Goal: Book appointment/travel/reservation

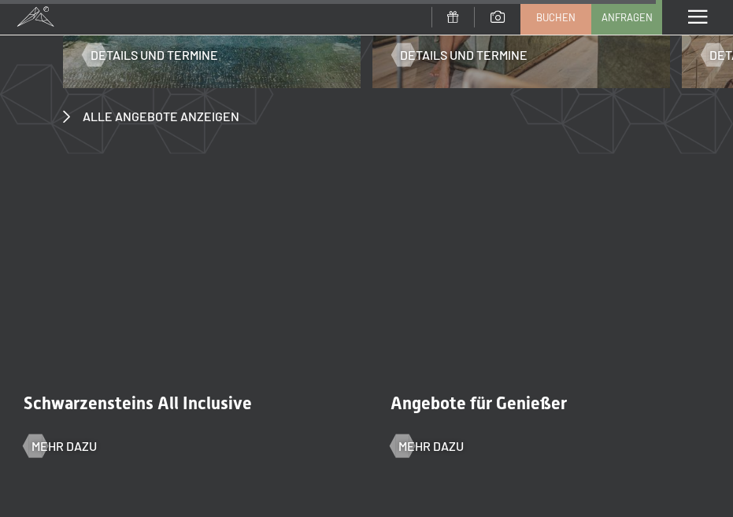
scroll to position [5910, 0]
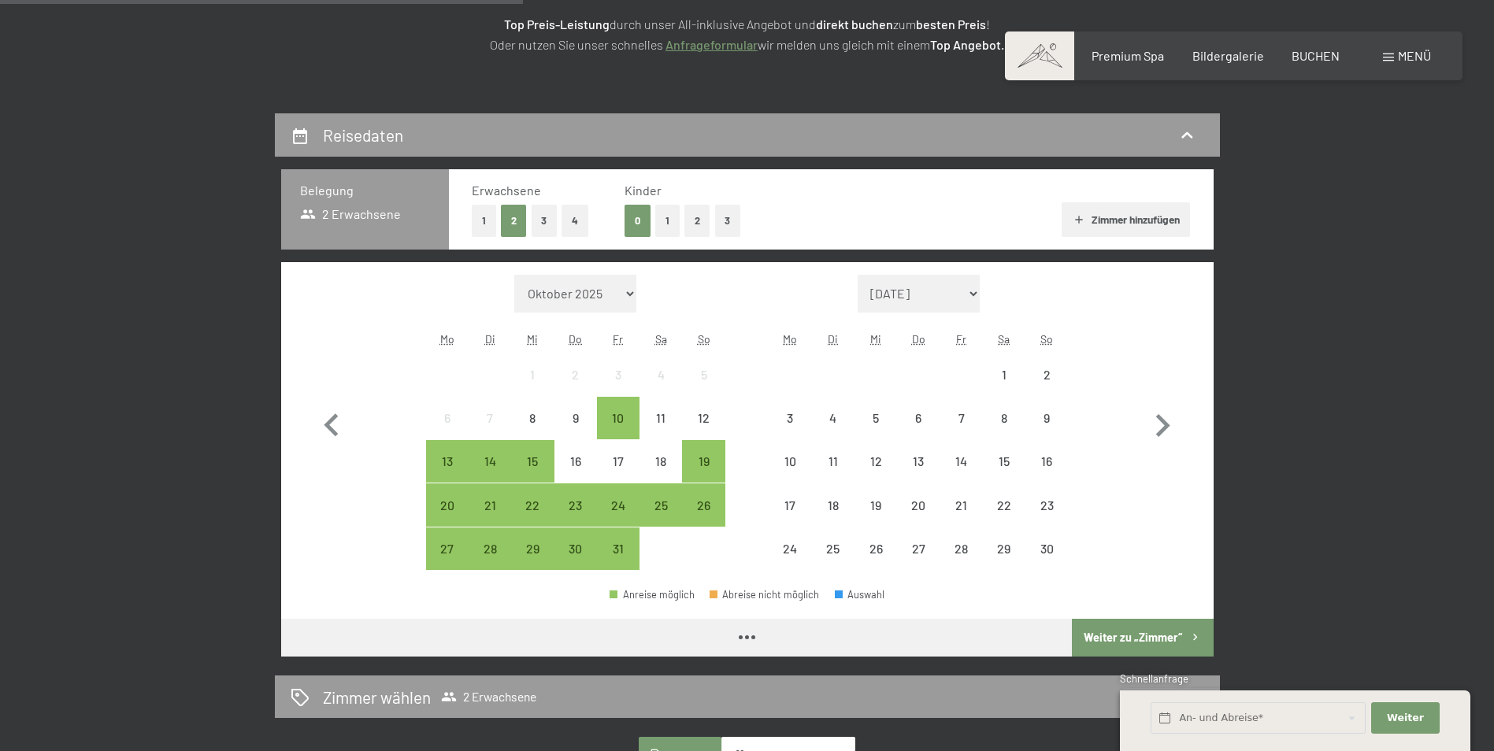
click at [627, 500] on div "24" at bounding box center [617, 518] width 39 height 39
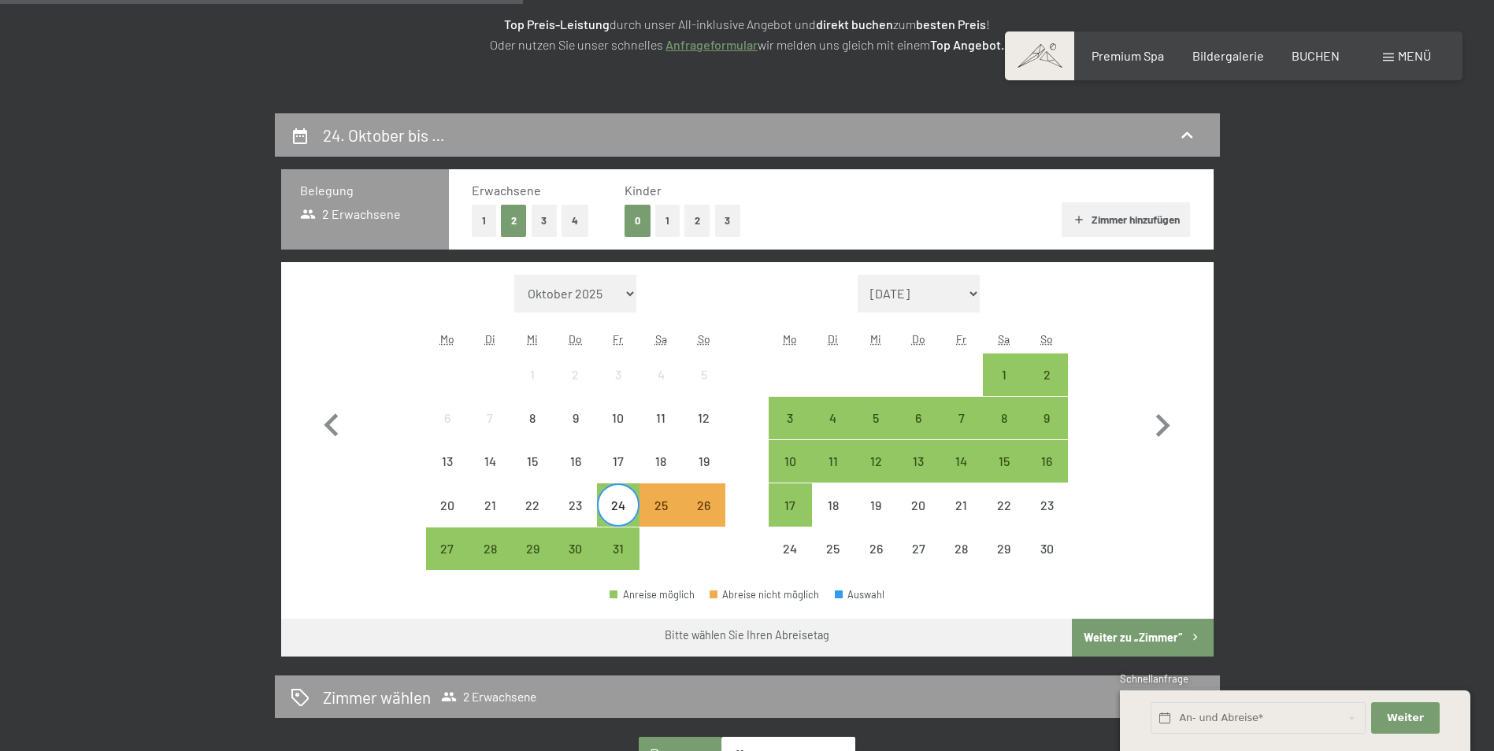
click at [712, 509] on div "26" at bounding box center [702, 518] width 39 height 39
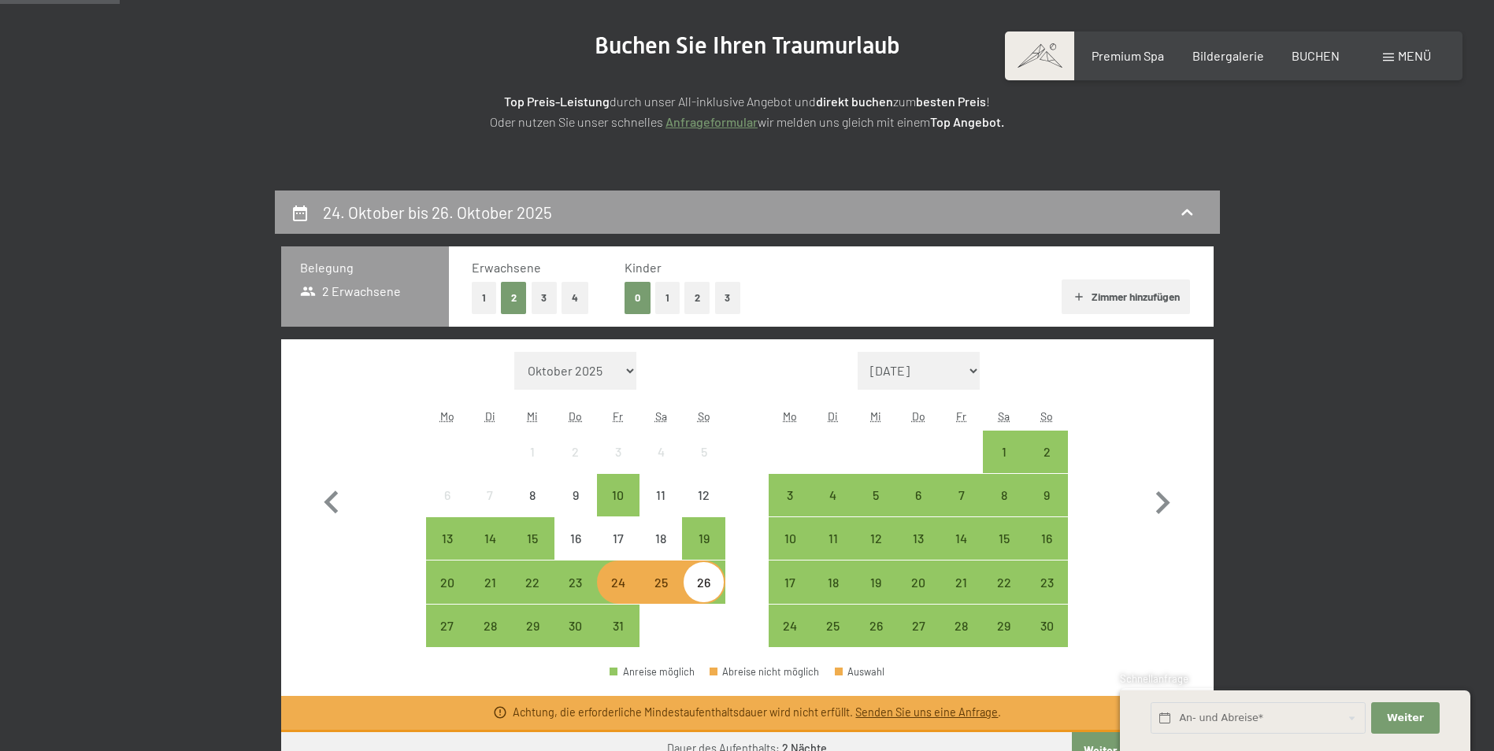
scroll to position [262, 0]
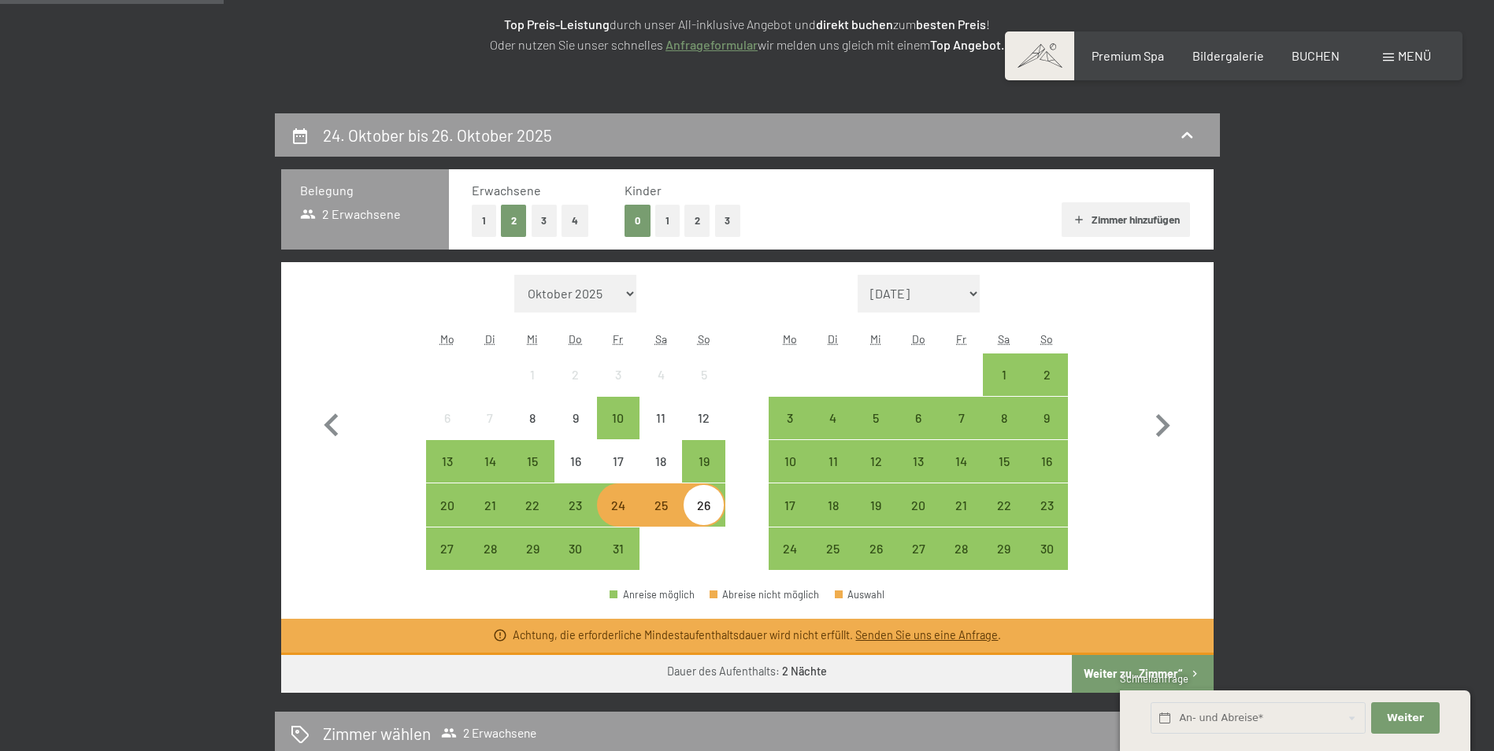
click at [1338, 431] on div "[DATE] bis [DATE] Belegung 2 Erwachsene Erwachsene 1 2 3 4 Kinder 0 1 2 3 Zimme…" at bounding box center [746, 605] width 1193 height 984
click at [623, 499] on div "24" at bounding box center [617, 518] width 39 height 39
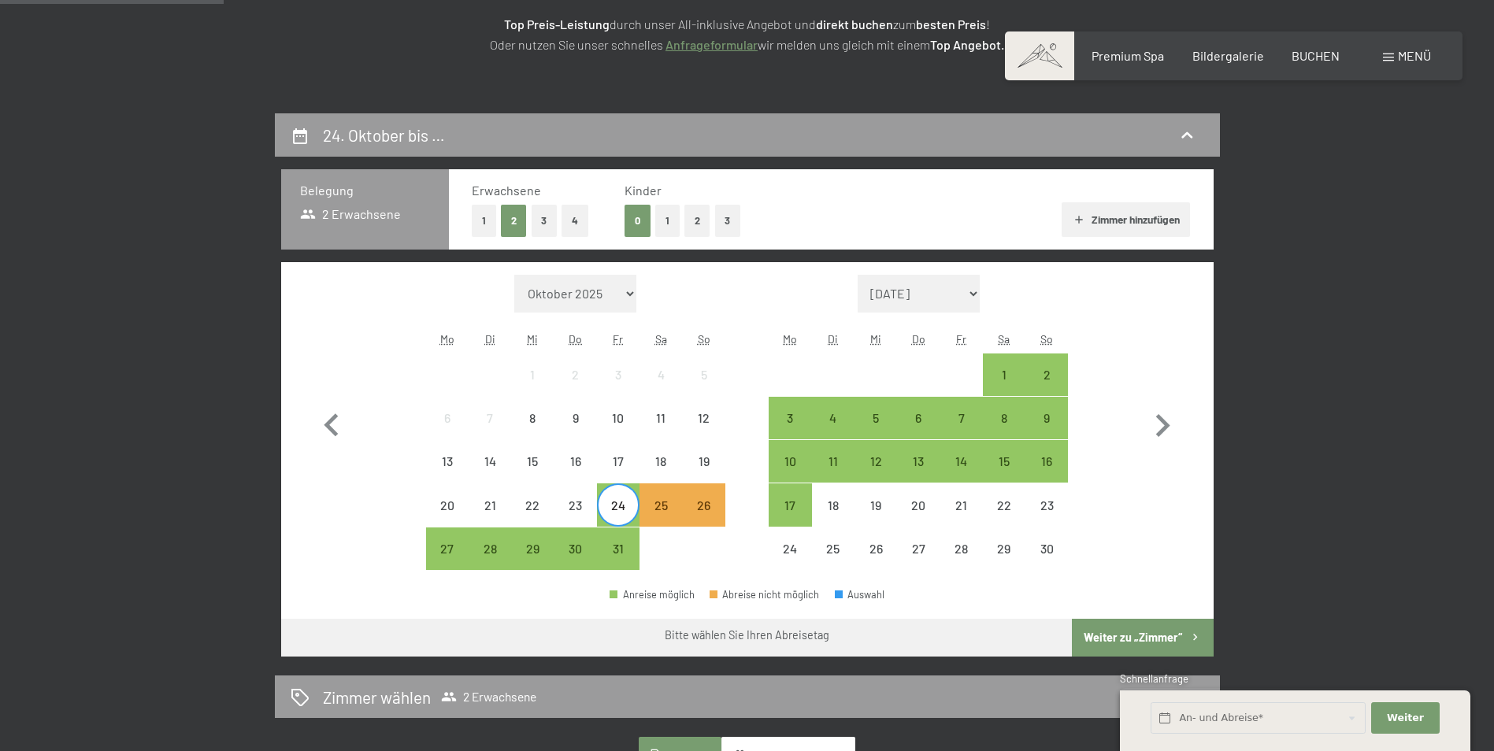
click at [448, 548] on div "27" at bounding box center [447, 561] width 39 height 39
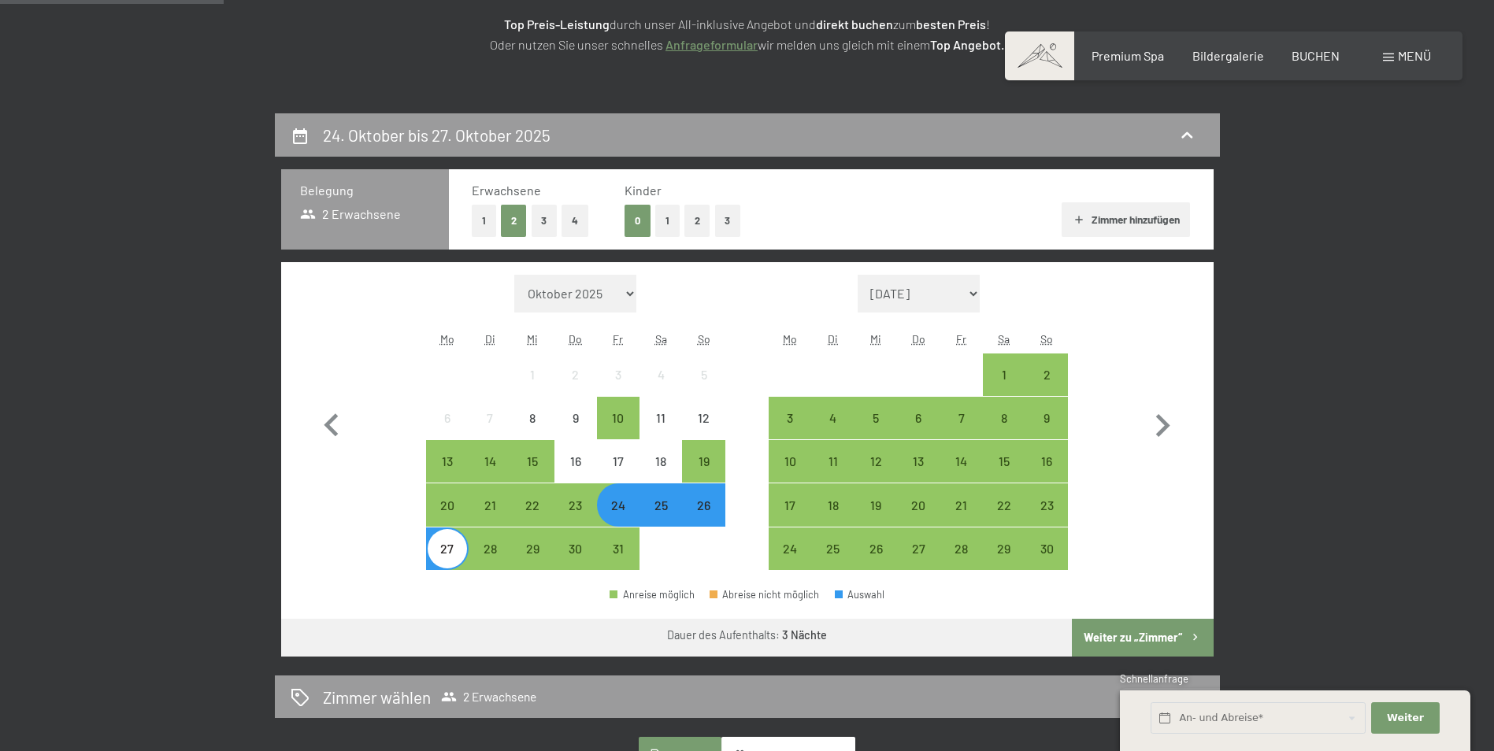
click at [1111, 636] on button "Weiter zu „Zimmer“" at bounding box center [1142, 638] width 141 height 38
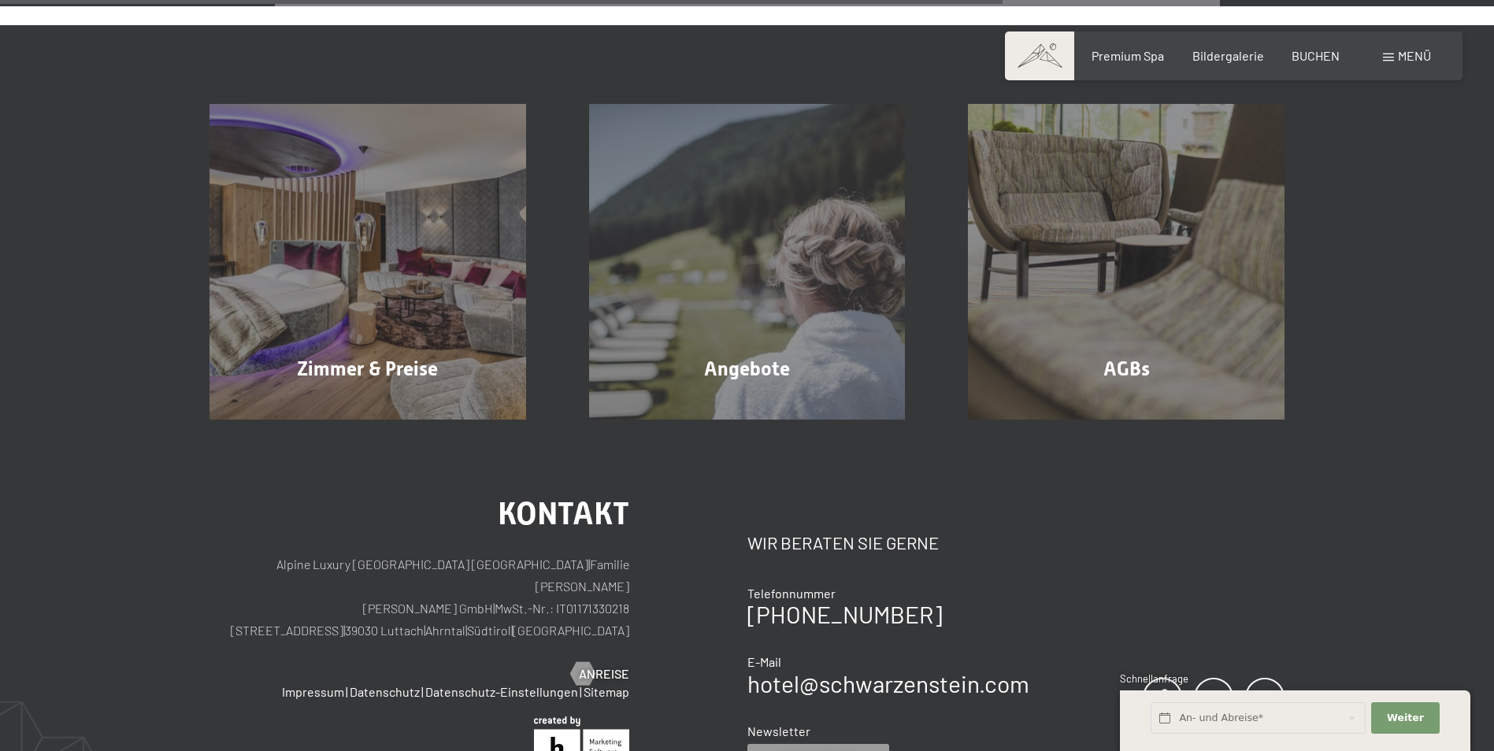
scroll to position [1426, 0]
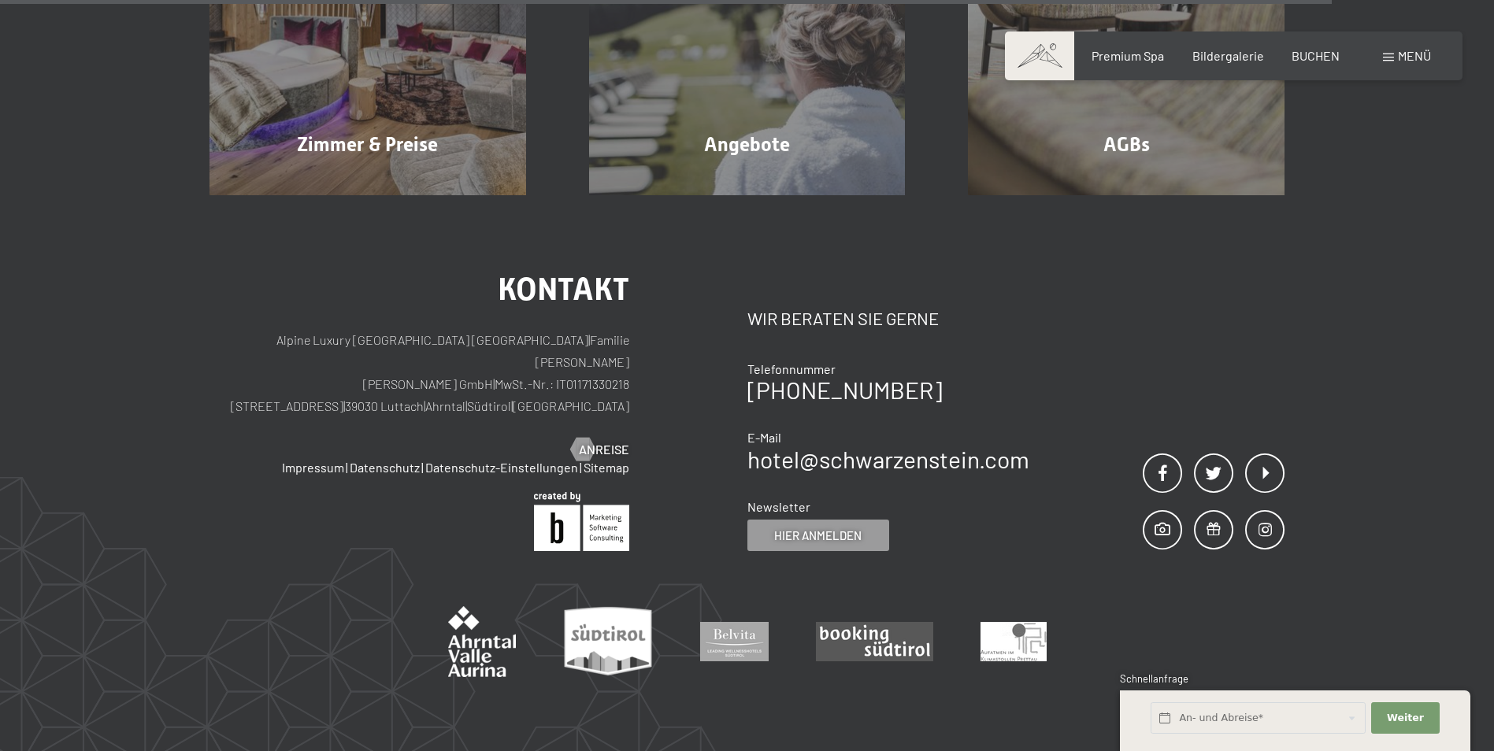
click at [779, 133] on span "Angebote" at bounding box center [747, 144] width 86 height 23
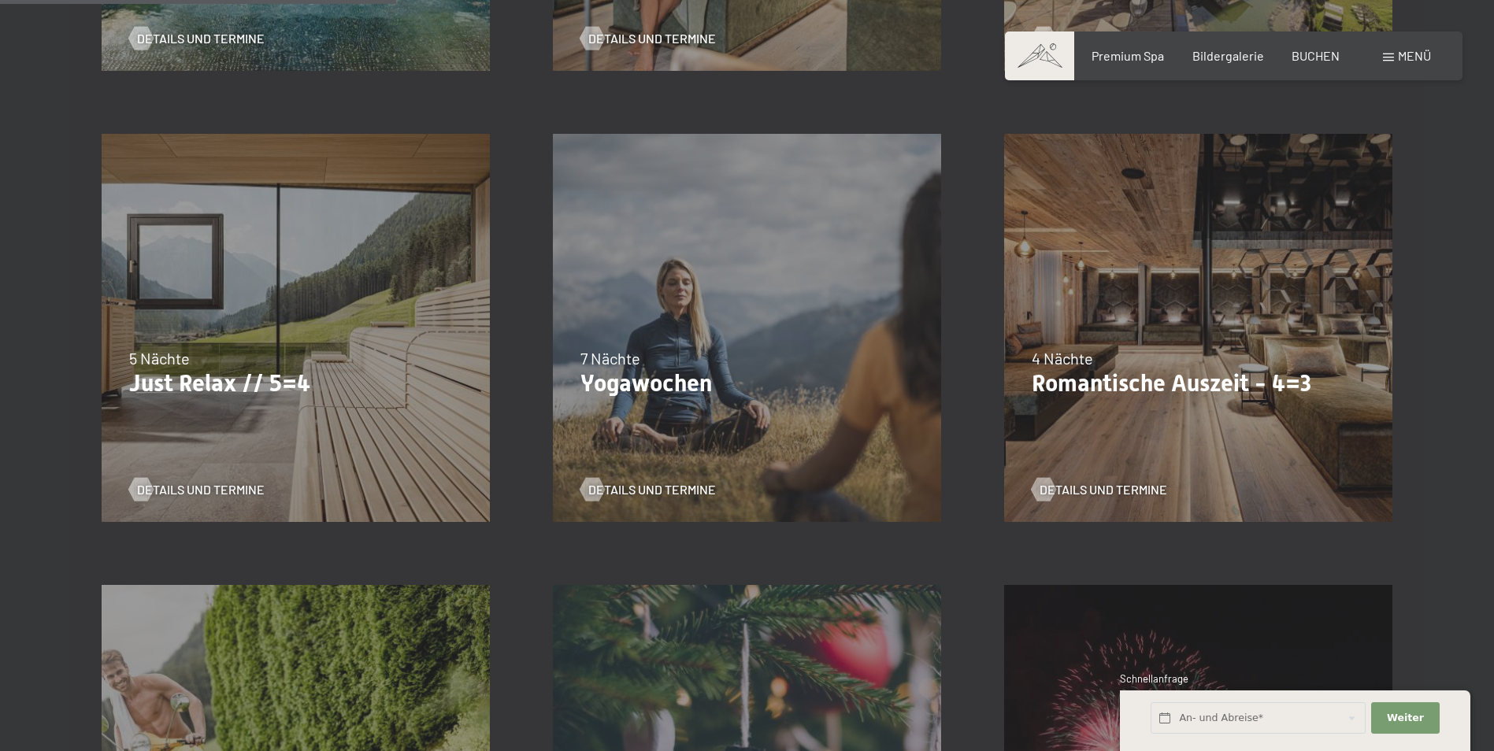
scroll to position [787, 0]
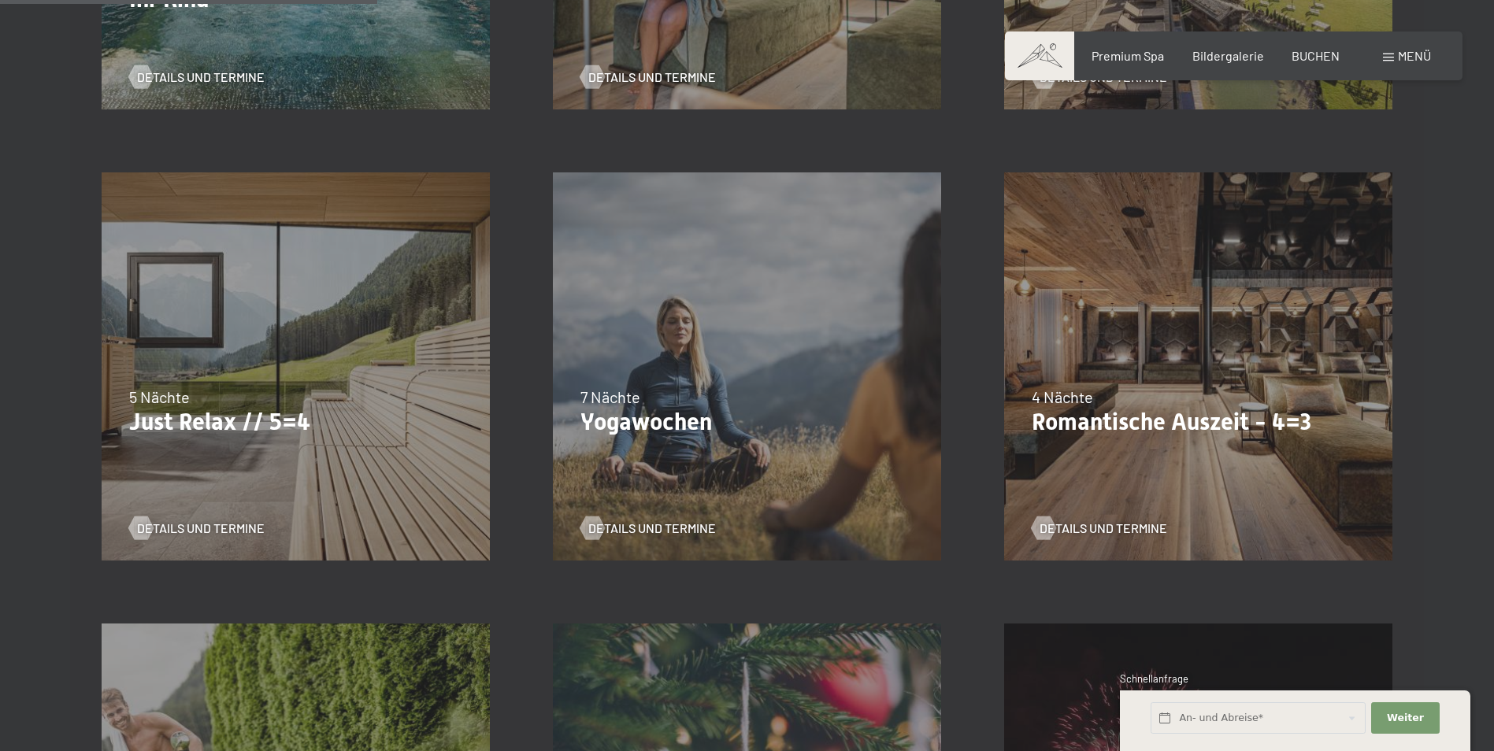
click at [1229, 402] on div "4 Nächte" at bounding box center [1197, 397] width 333 height 22
click at [1109, 531] on span "Details und Termine" at bounding box center [1103, 528] width 128 height 17
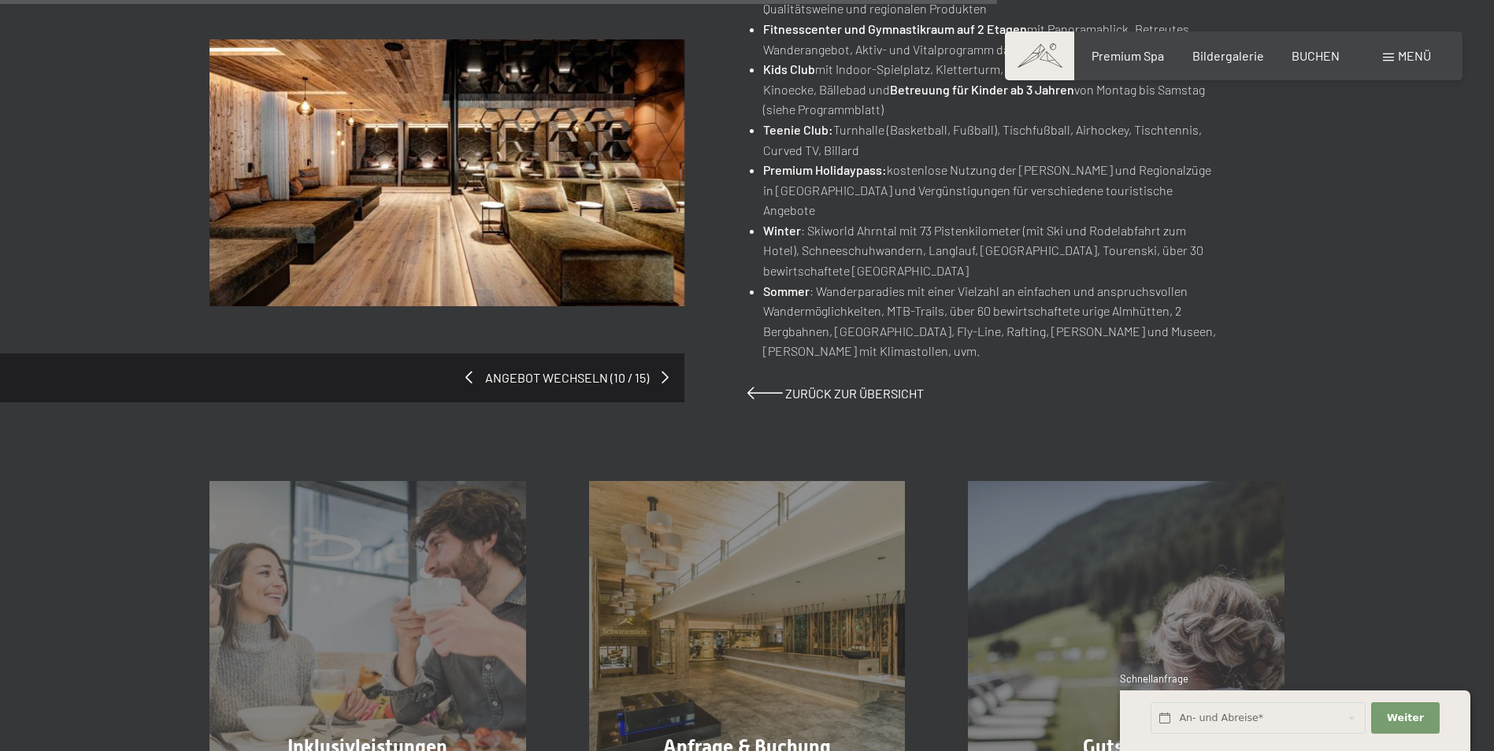
scroll to position [940, 0]
